Goal: Find specific page/section: Find specific page/section

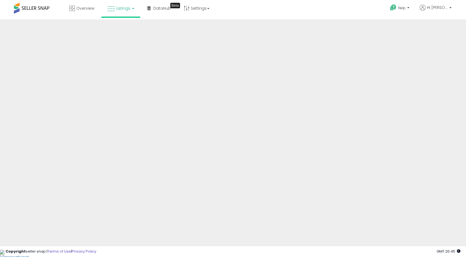
click at [132, 7] on link "Listings" at bounding box center [120, 8] width 35 height 17
click at [121, 43] on li at bounding box center [124, 49] width 47 height 21
click at [130, 8] on link "Listings" at bounding box center [120, 8] width 35 height 17
click at [126, 25] on icon at bounding box center [125, 27] width 24 height 7
